Goal: Task Accomplishment & Management: Manage account settings

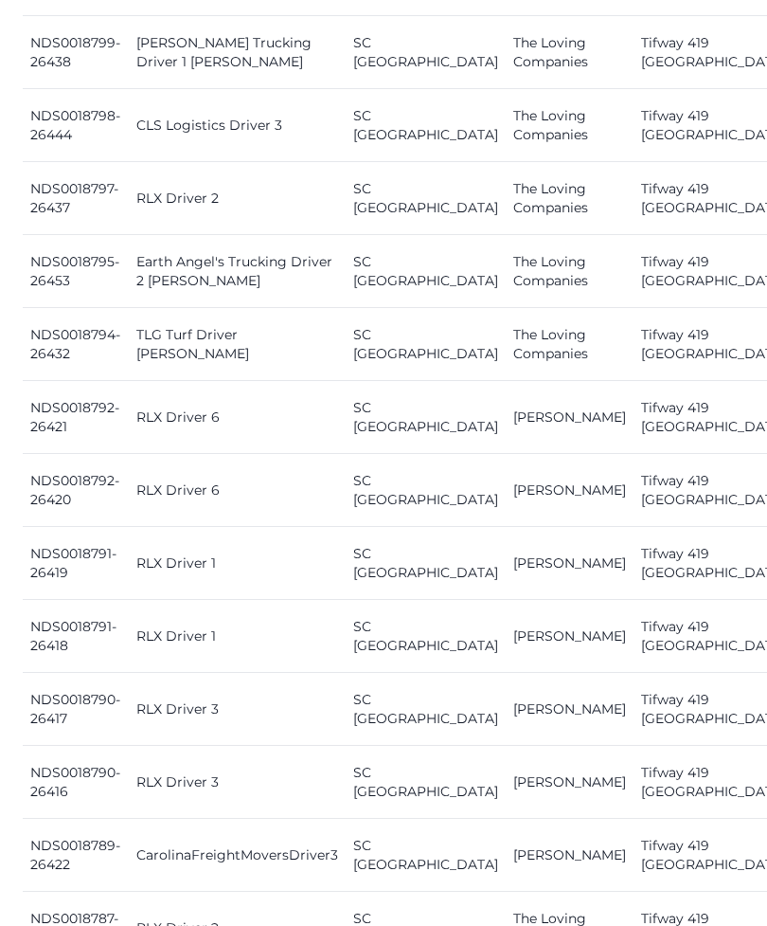
scroll to position [1559, 0]
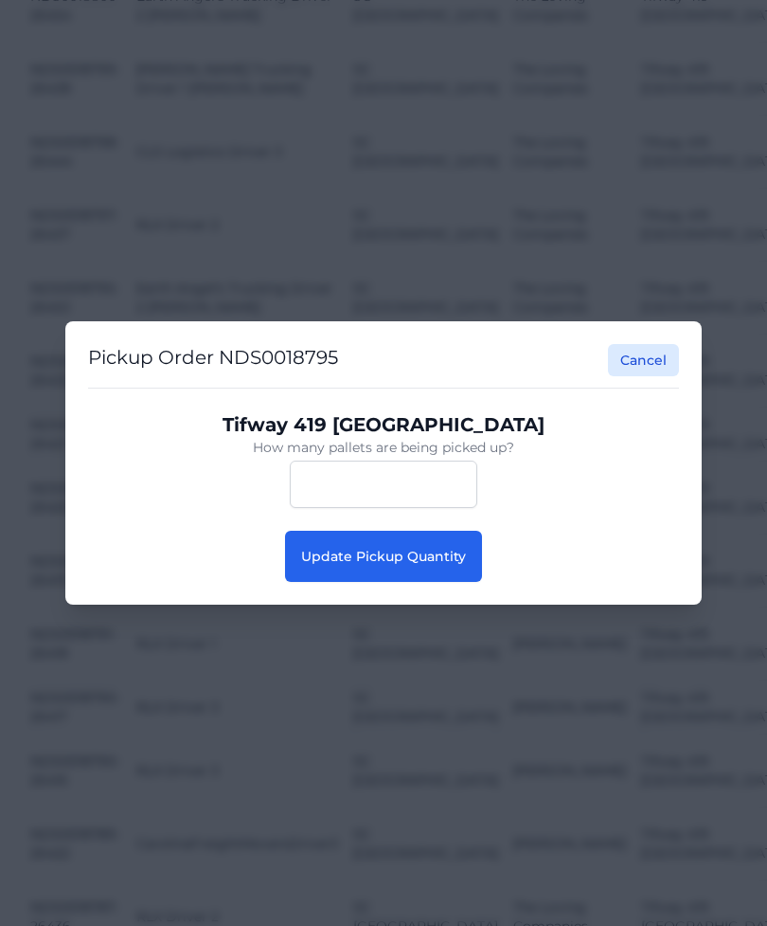
click at [423, 565] on span "Update Pickup Quantity" at bounding box center [383, 556] width 165 height 17
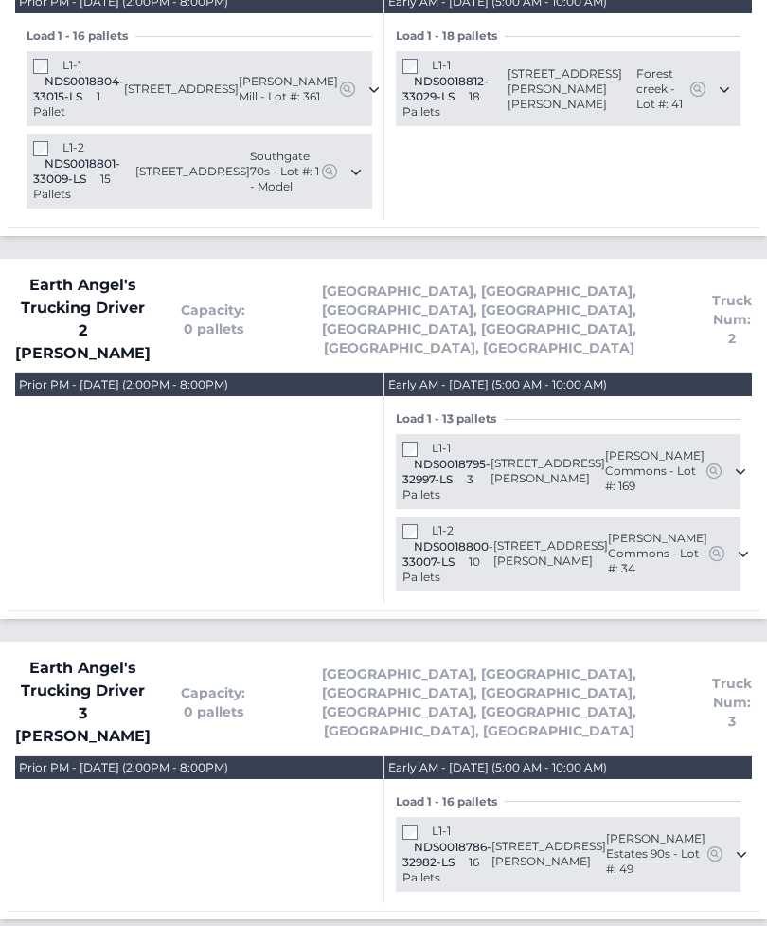
scroll to position [1558, 0]
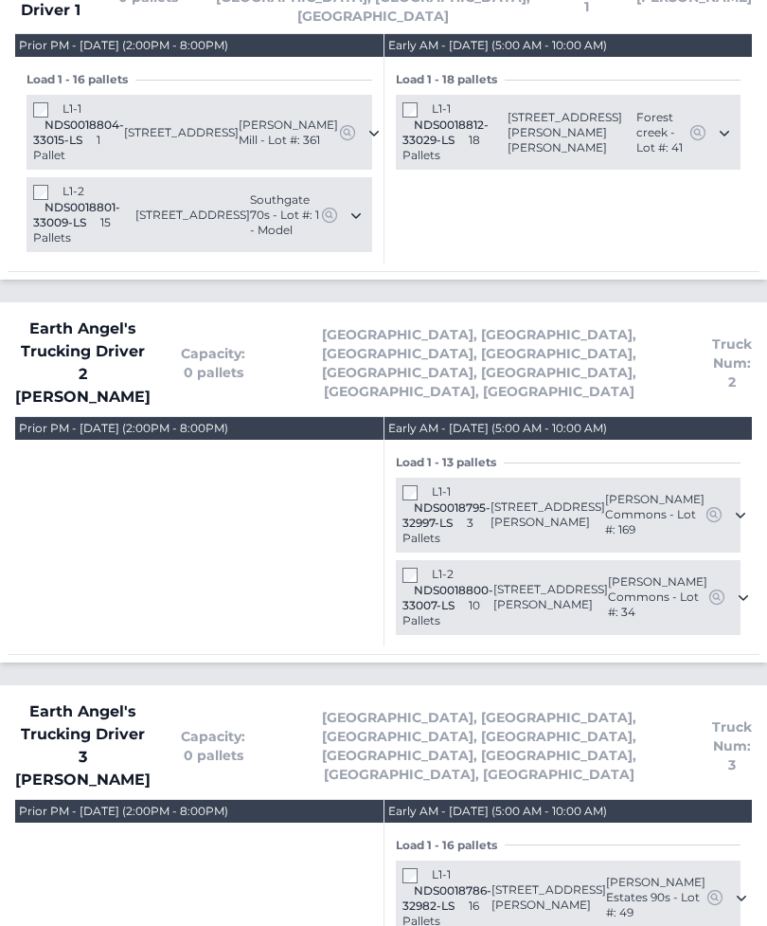
click at [403, 567] on div "L1-2 NDS0018800-33007-LS 10 Pallets" at bounding box center [448, 598] width 91 height 62
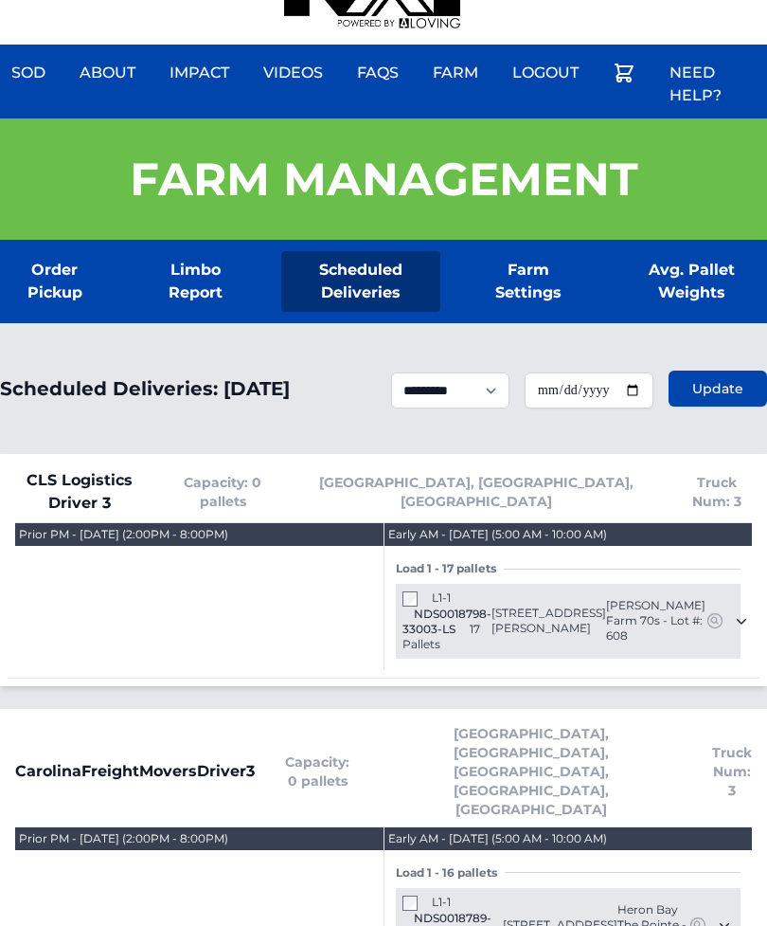
scroll to position [0, 0]
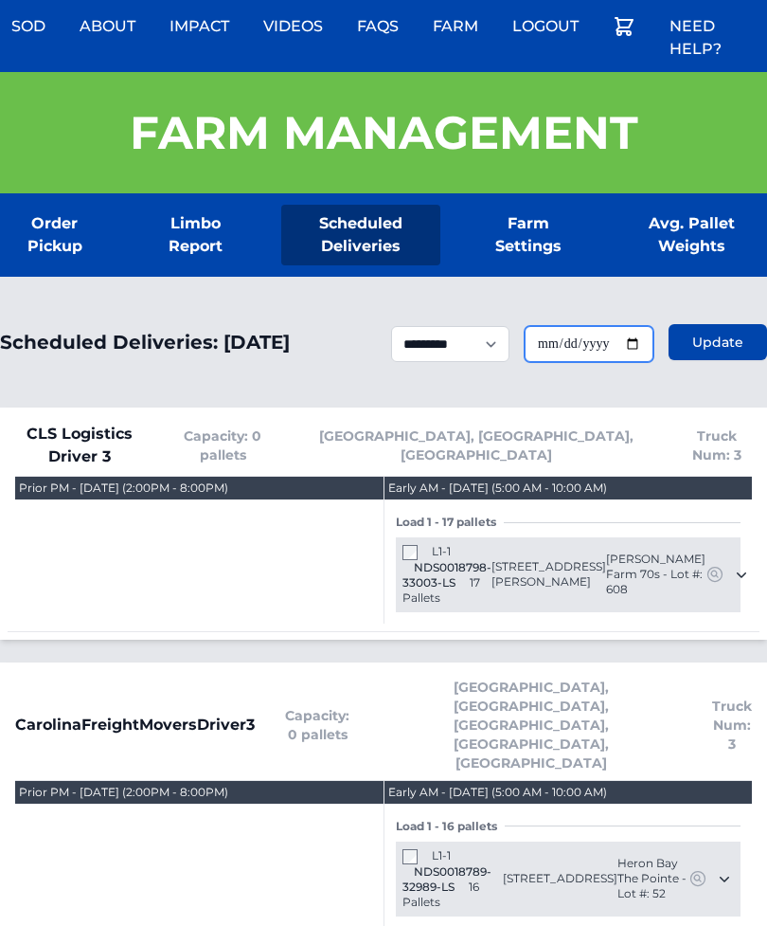
click at [615, 353] on input "**********" at bounding box center [589, 345] width 129 height 36
type input "**********"
click at [707, 345] on span "Update" at bounding box center [718, 342] width 51 height 19
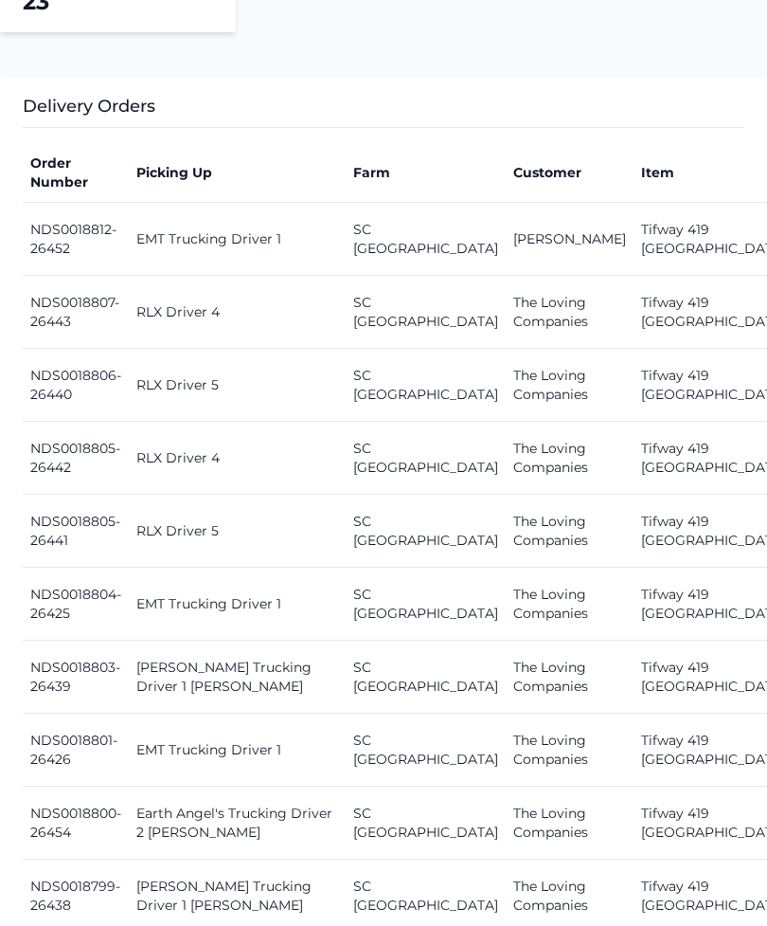
scroll to position [1098, 0]
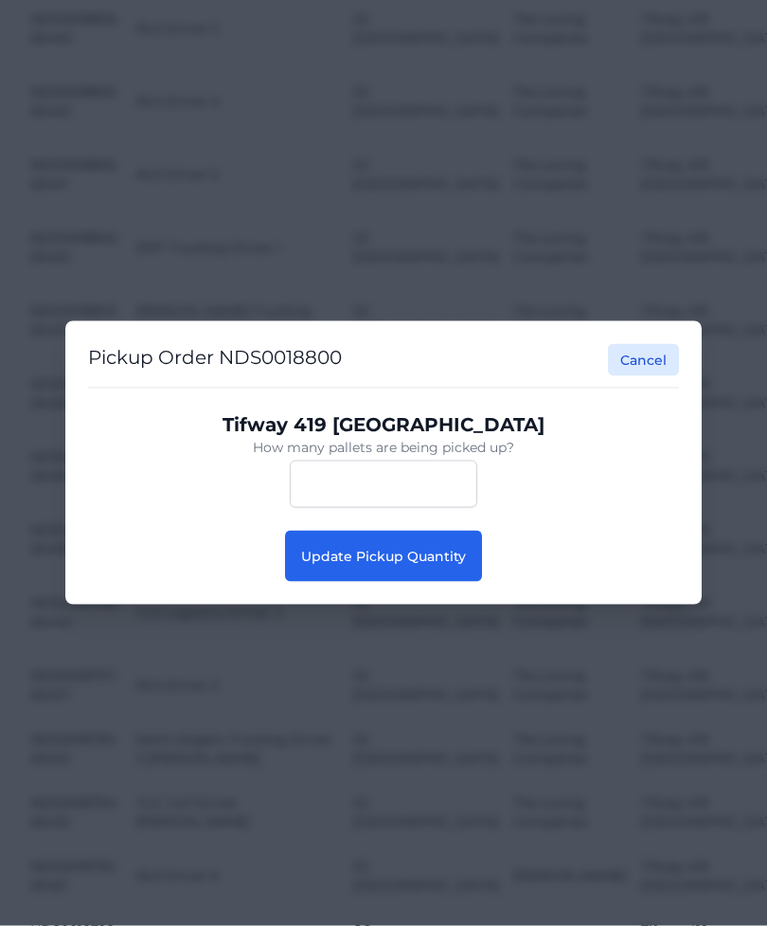
scroll to position [1099, 0]
click at [451, 582] on button "Update Pickup Quantity" at bounding box center [383, 556] width 197 height 51
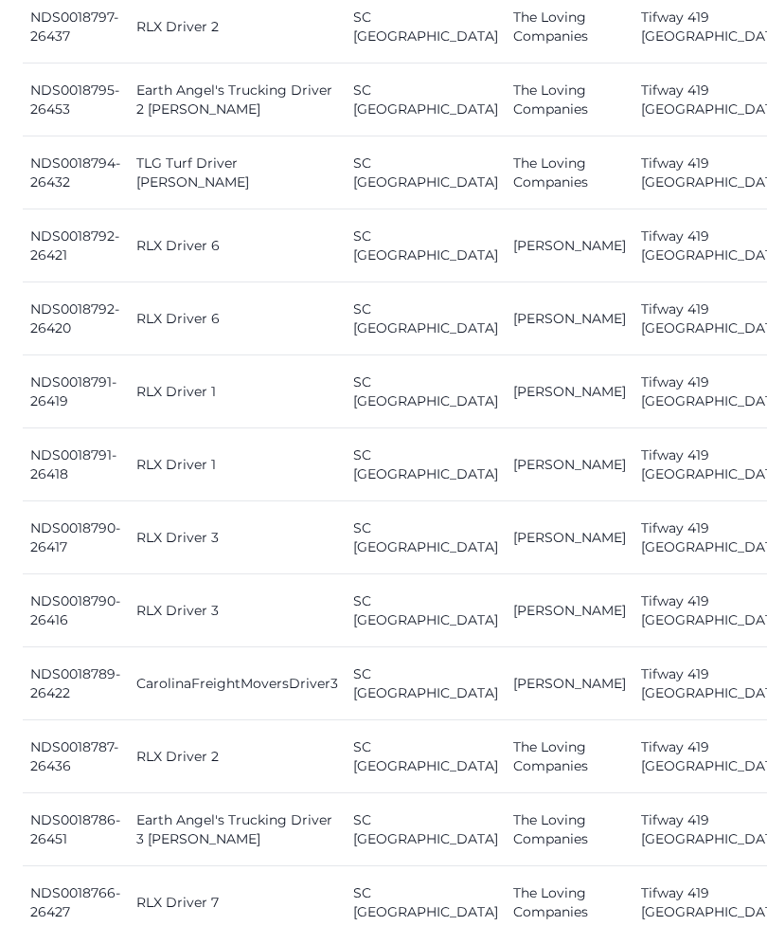
scroll to position [1760, 0]
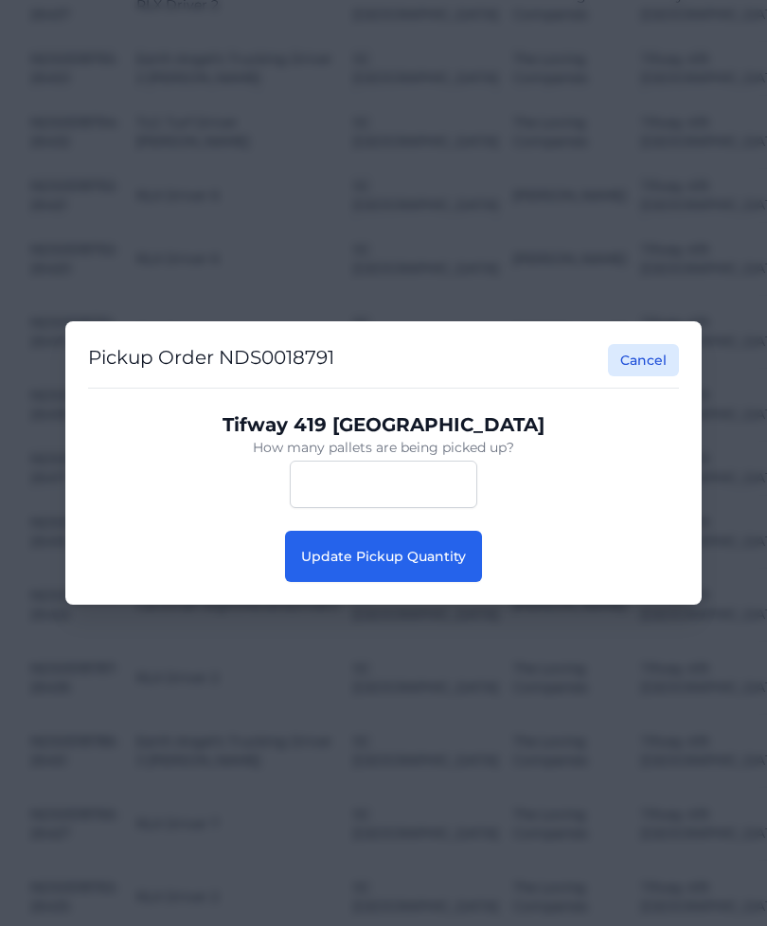
click at [459, 582] on button "Update Pickup Quantity" at bounding box center [383, 556] width 197 height 51
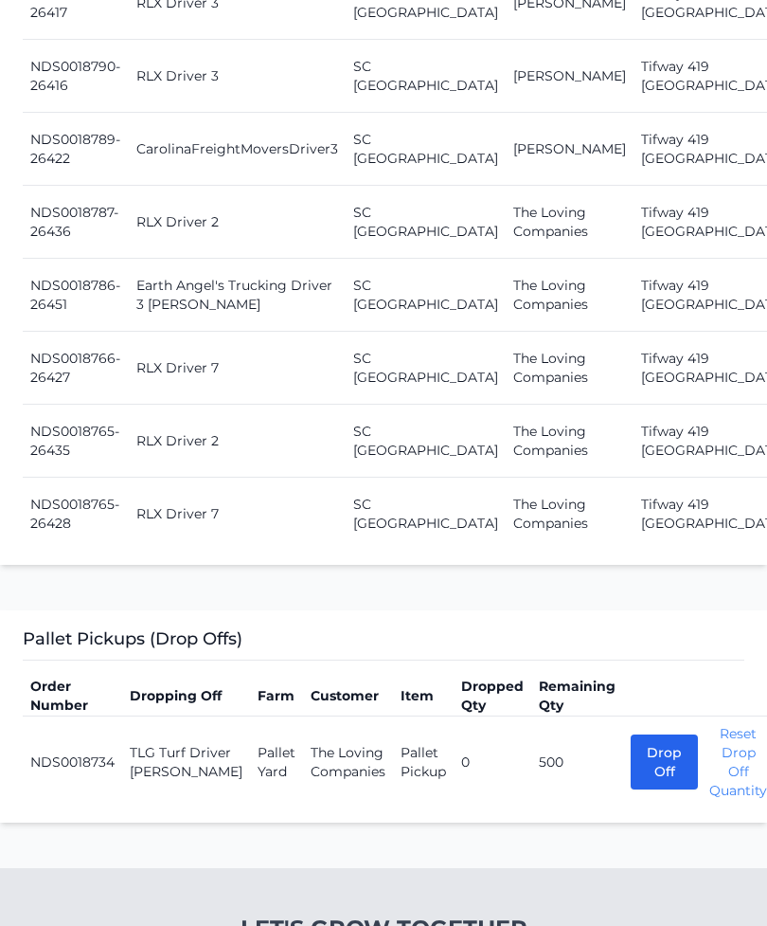
scroll to position [2295, 0]
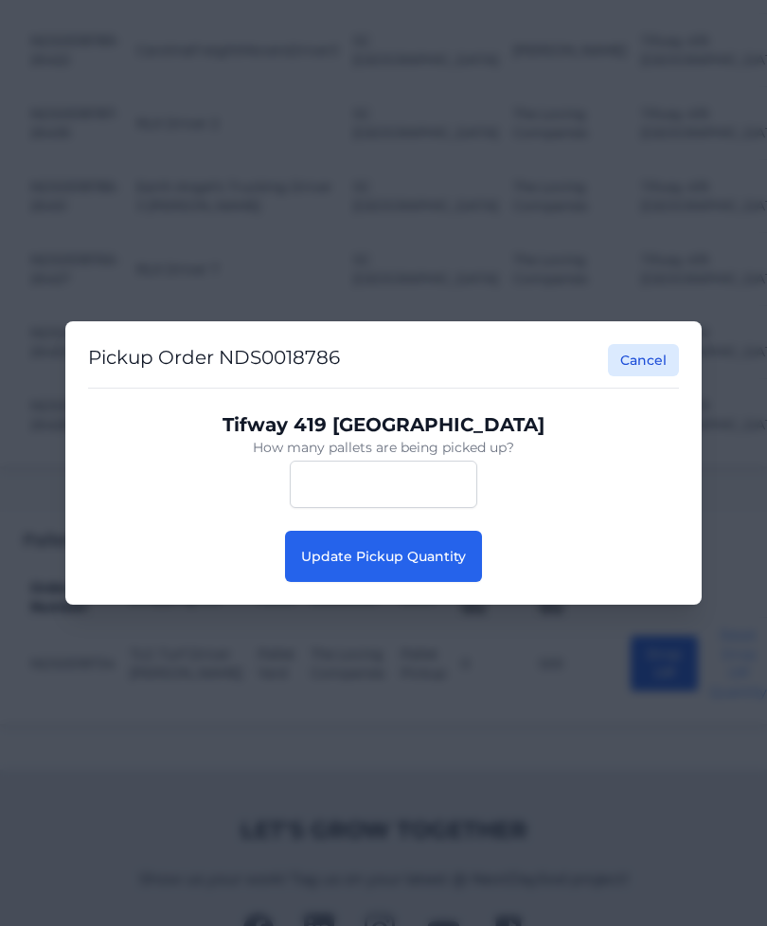
click at [367, 565] on span "Update Pickup Quantity" at bounding box center [383, 556] width 165 height 17
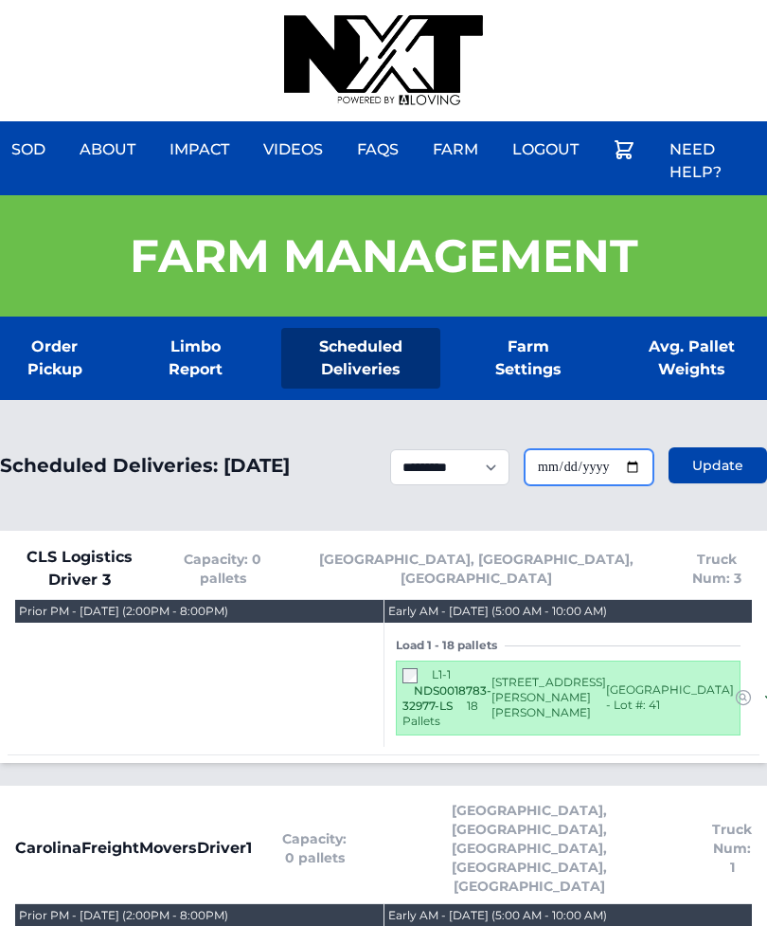
click at [602, 469] on input "**********" at bounding box center [589, 467] width 129 height 36
type input "**********"
click at [715, 475] on span "Update" at bounding box center [718, 465] width 51 height 19
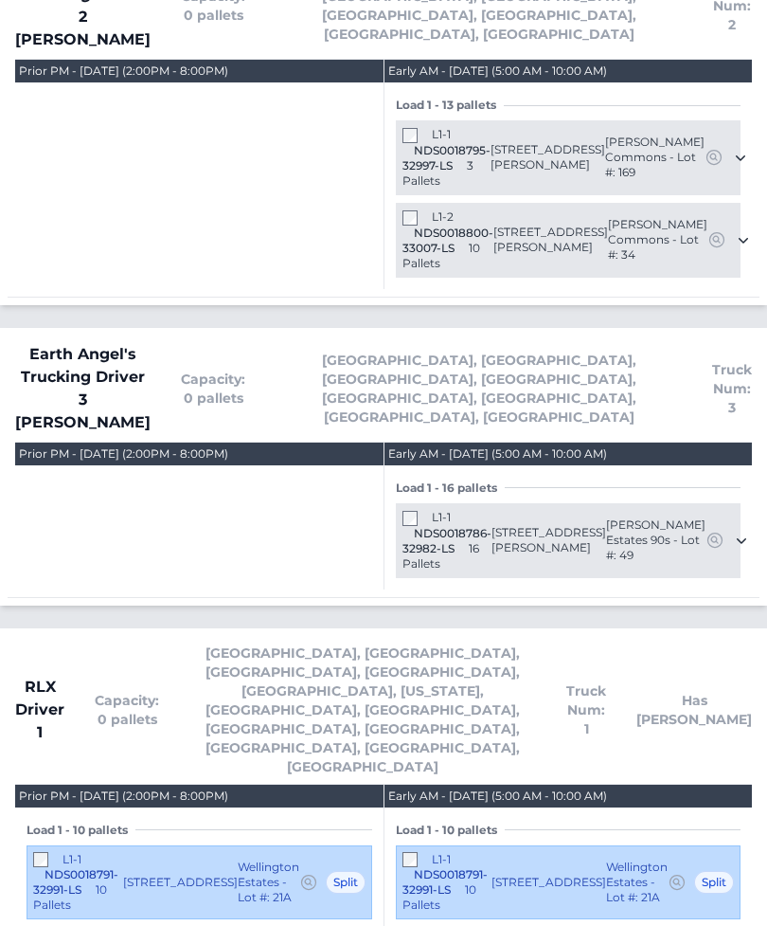
scroll to position [1925, 0]
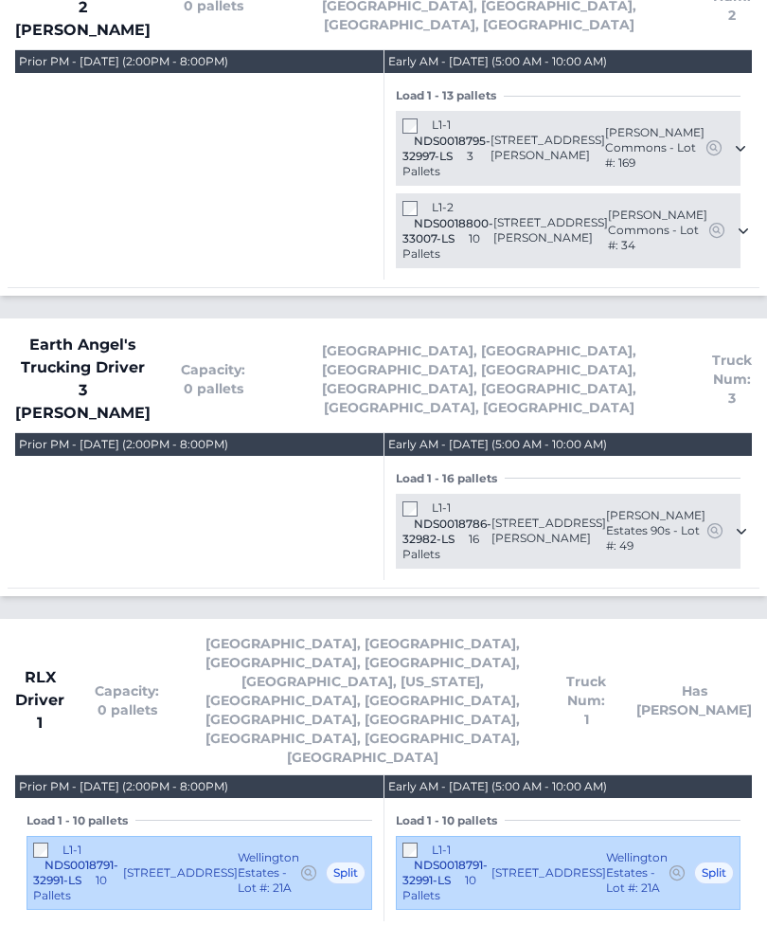
click at [410, 457] on div "Load 1 - 16 pallets L1-1 NDS0018786-32982-LS 16 Pallets 3550 Cramer Creek Drive…" at bounding box center [568, 513] width 345 height 113
click at [428, 501] on div "L1-1 NDS0018786-32982-LS 16 Pallets" at bounding box center [447, 532] width 89 height 62
click at [419, 501] on span at bounding box center [412, 508] width 18 height 14
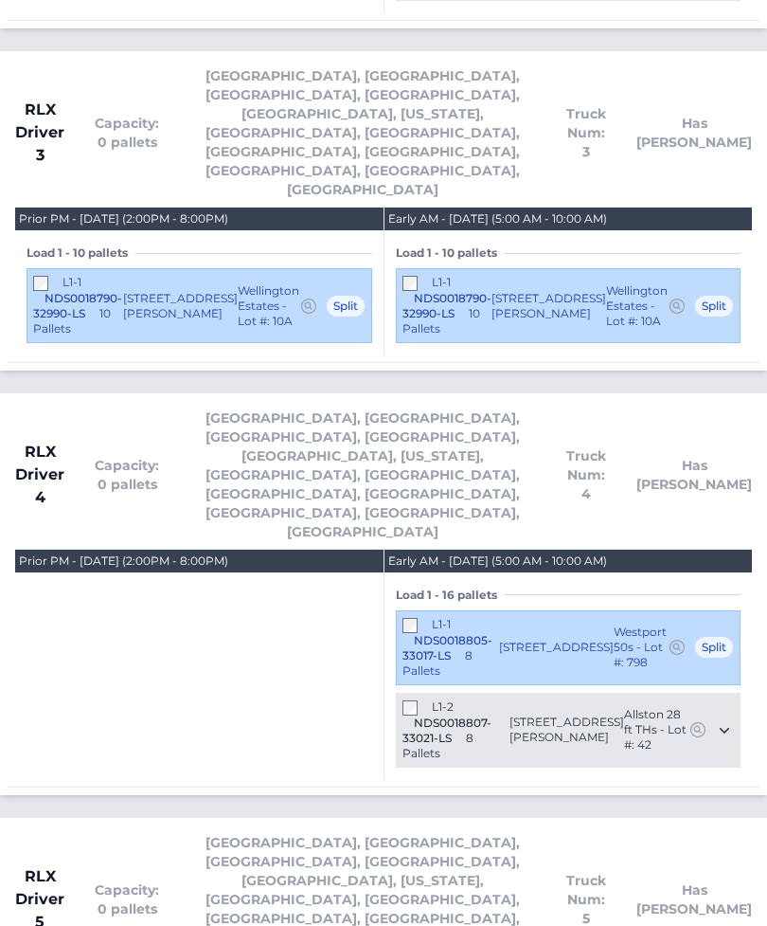
scroll to position [3268, 0]
